Goal: Complete application form

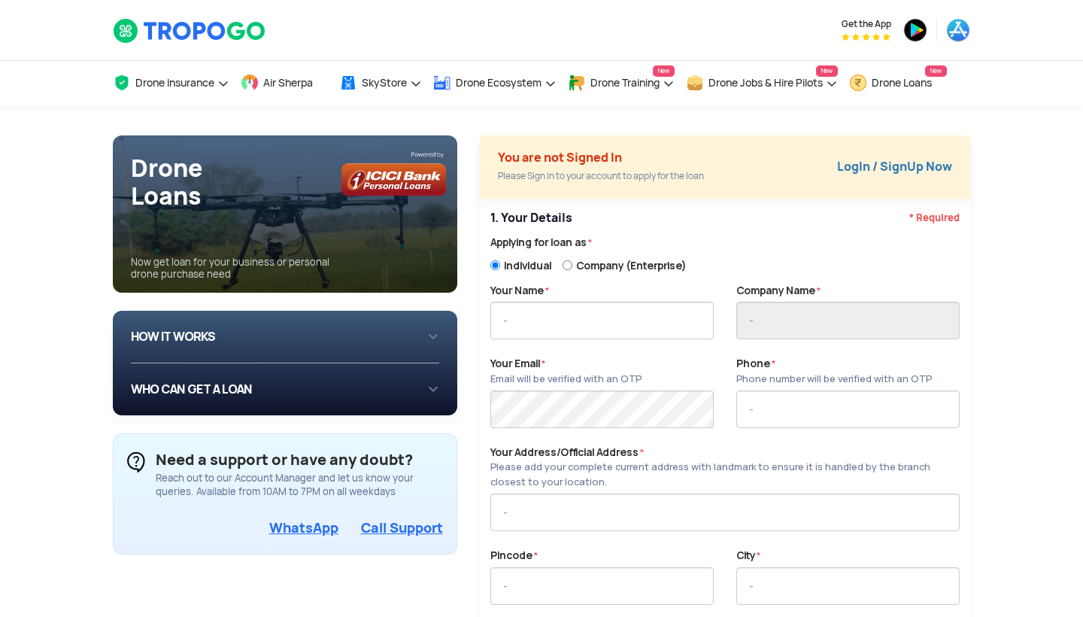
click at [570, 263] on input "Company (Enterprise)" at bounding box center [568, 265] width 10 height 16
radio input "true"
radio input "false"
radio input "true"
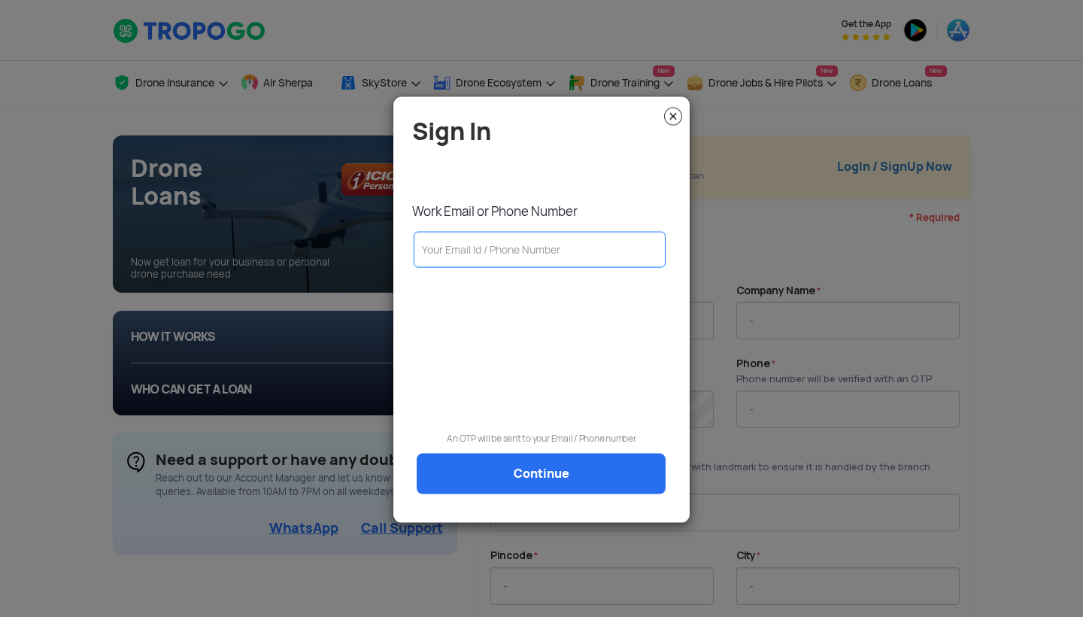
click at [681, 116] on img at bounding box center [673, 117] width 18 height 18
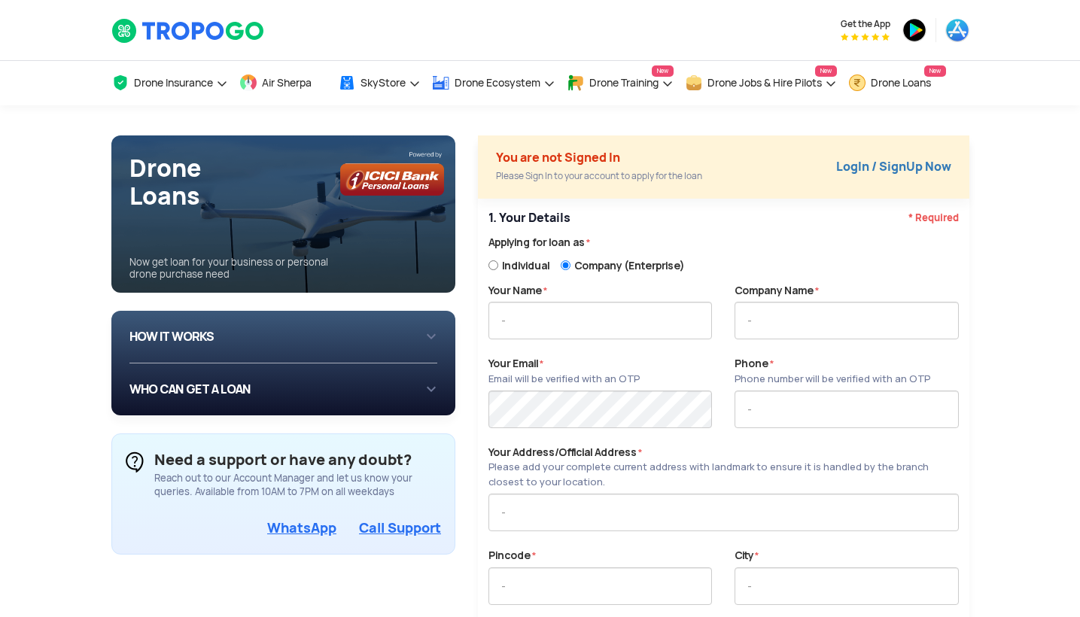
click at [498, 265] on label "Individual" at bounding box center [524, 263] width 72 height 19
click at [498, 265] on input "Individual" at bounding box center [493, 265] width 10 height 16
radio input "true"
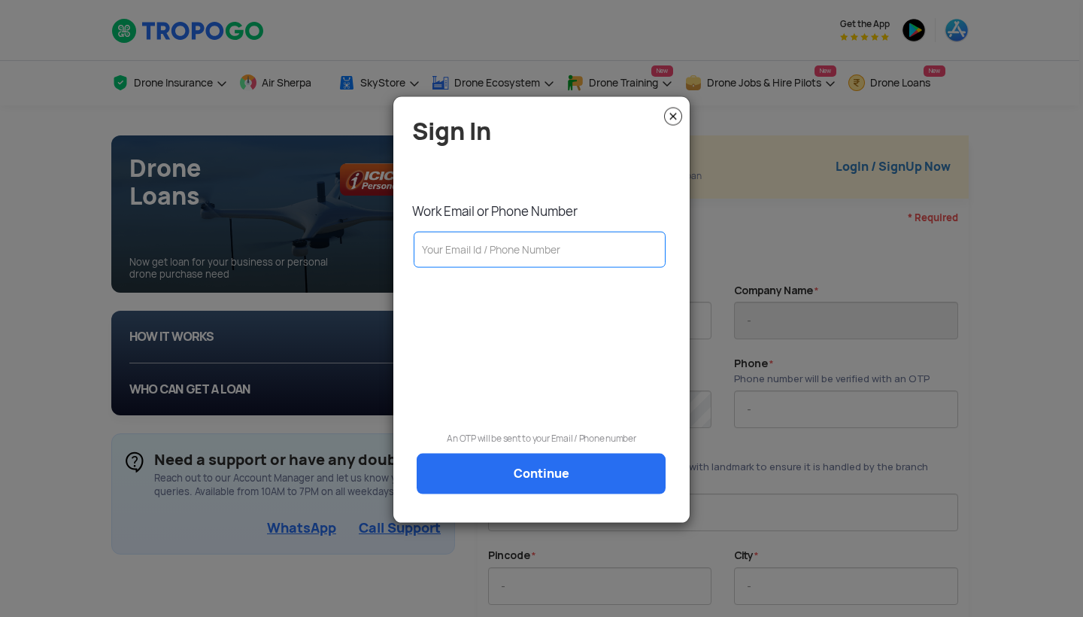
click at [673, 115] on img at bounding box center [673, 117] width 18 height 18
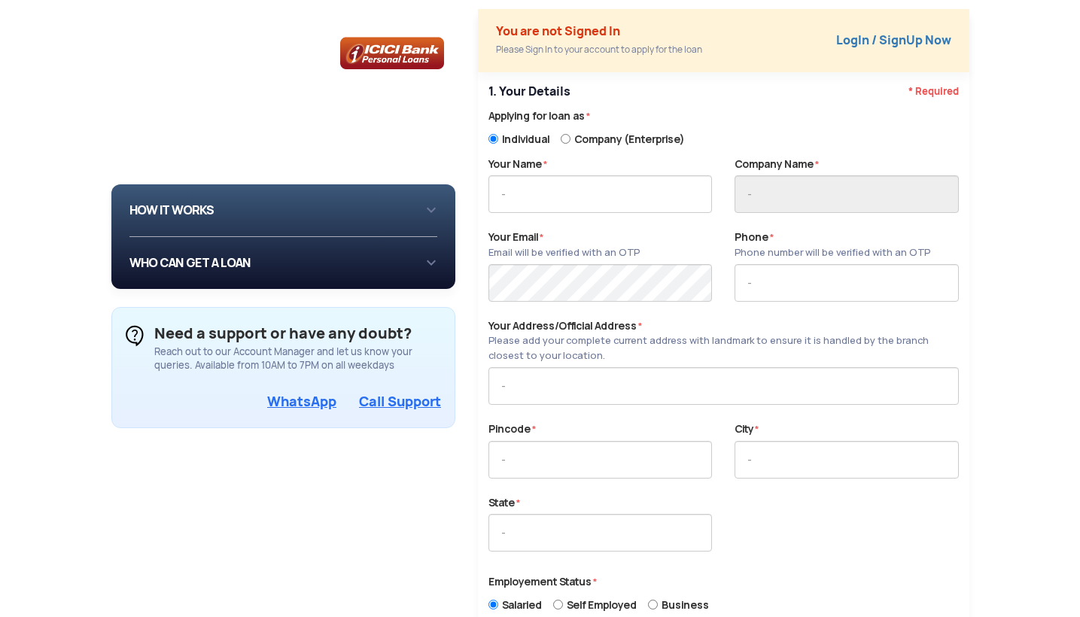
scroll to position [133, 0]
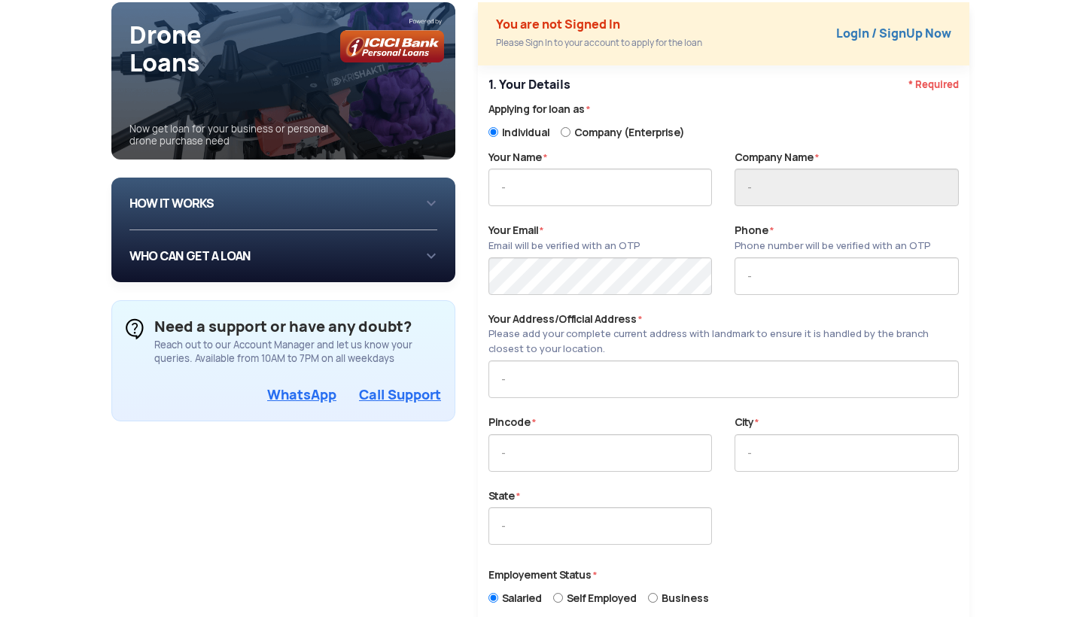
click at [417, 208] on div "HOW IT WORKS 1 Login/Create you account with your email or phone number 2 Fill …" at bounding box center [283, 204] width 308 height 28
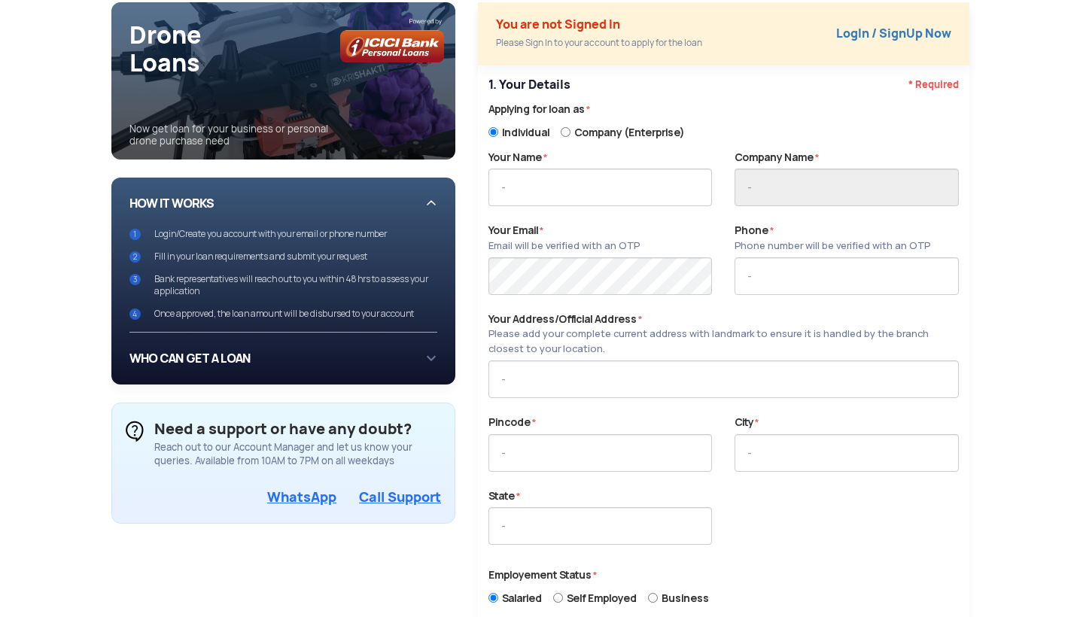
click at [428, 360] on div "WHO CAN GET A LOAN If you are an individual looking to: Buy drone for personal …" at bounding box center [283, 359] width 308 height 52
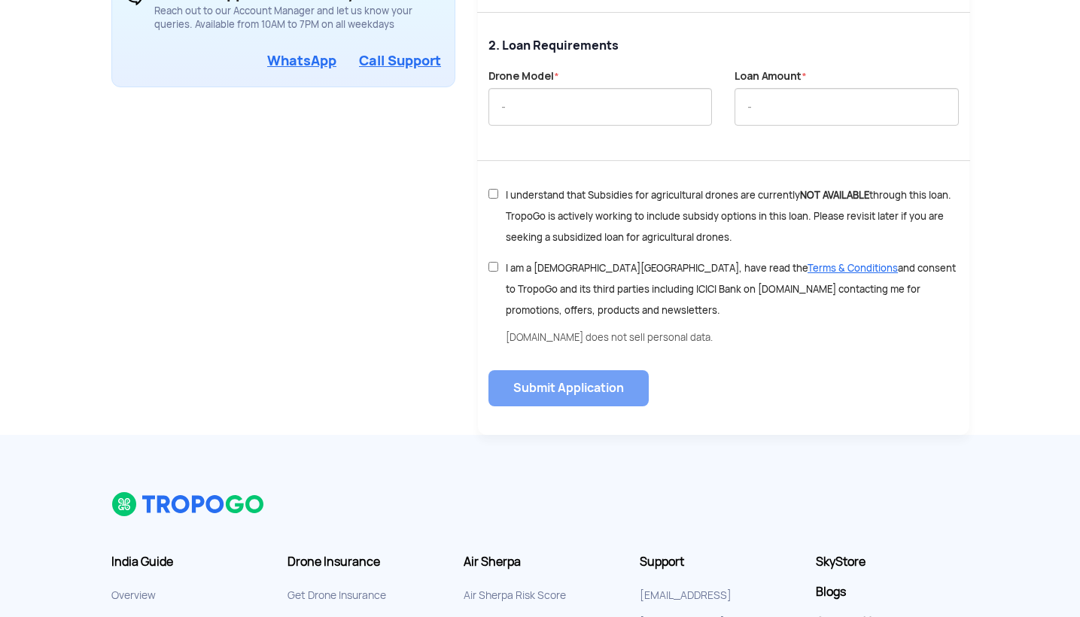
scroll to position [745, 0]
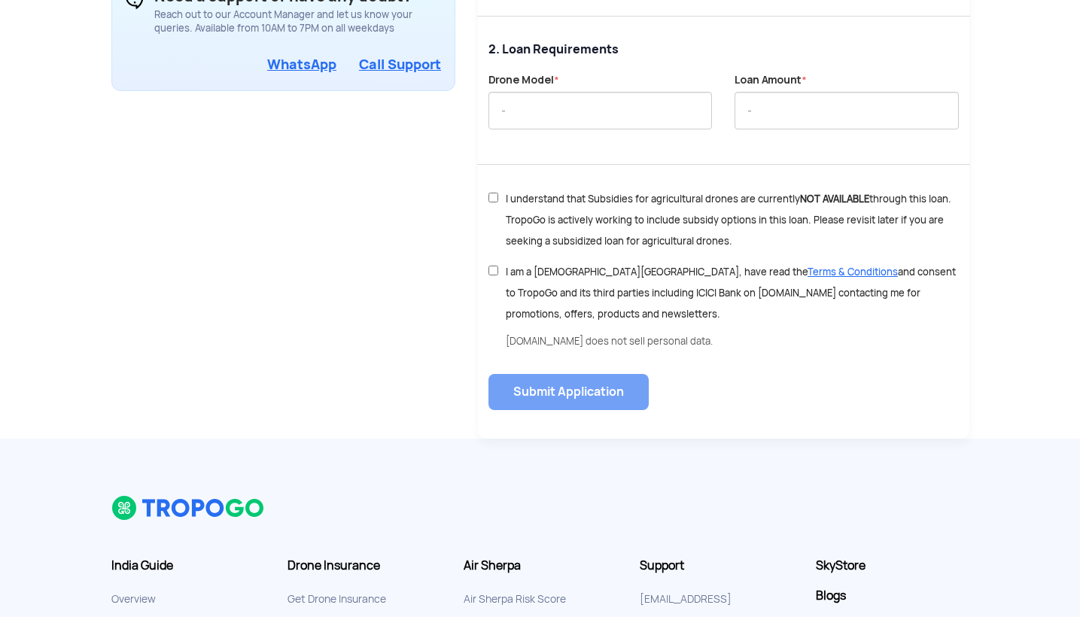
click at [562, 85] on div "Drone Model *" at bounding box center [600, 109] width 246 height 74
click at [562, 103] on input "text" at bounding box center [599, 111] width 223 height 38
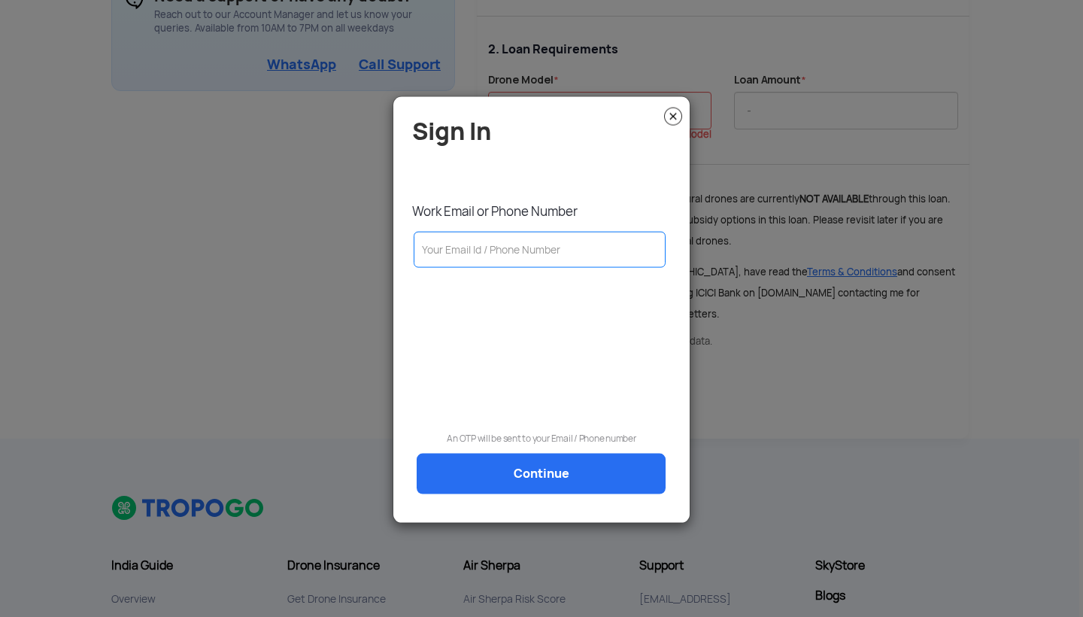
click at [671, 110] on img at bounding box center [673, 117] width 18 height 18
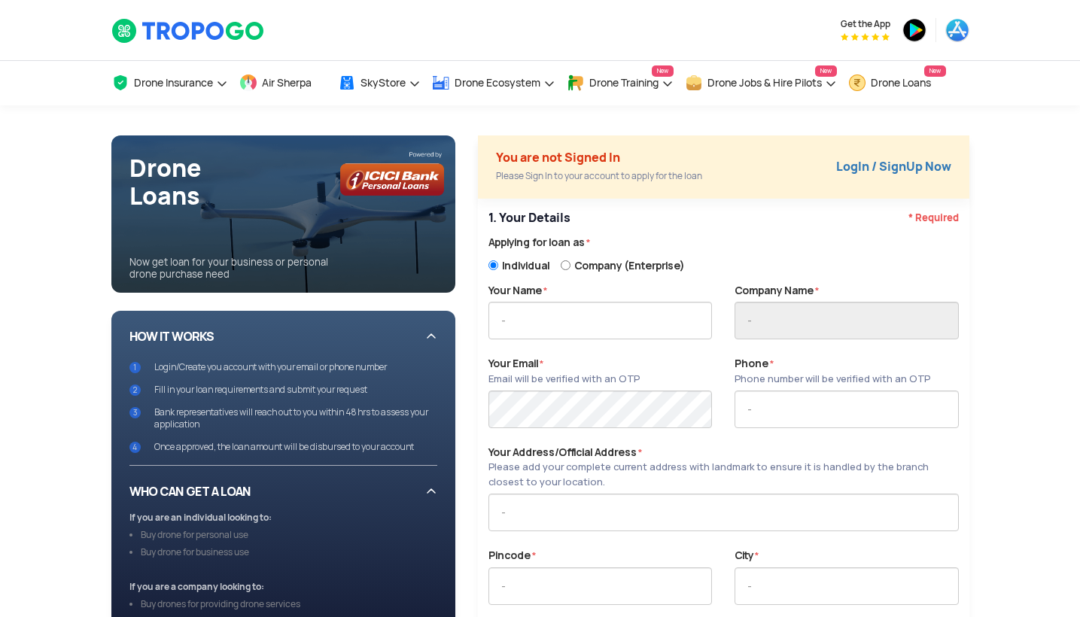
scroll to position [0, 0]
